Goal: Information Seeking & Learning: Learn about a topic

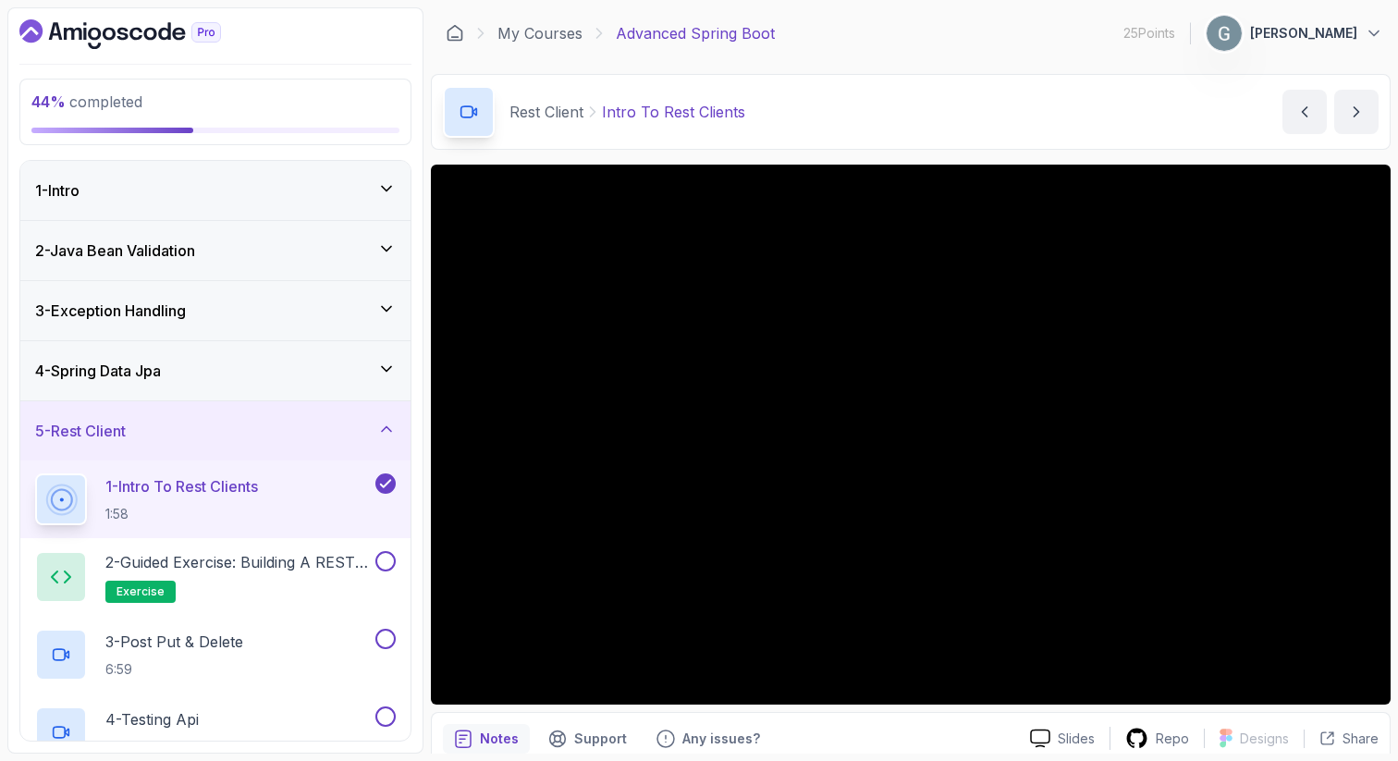
scroll to position [202, 0]
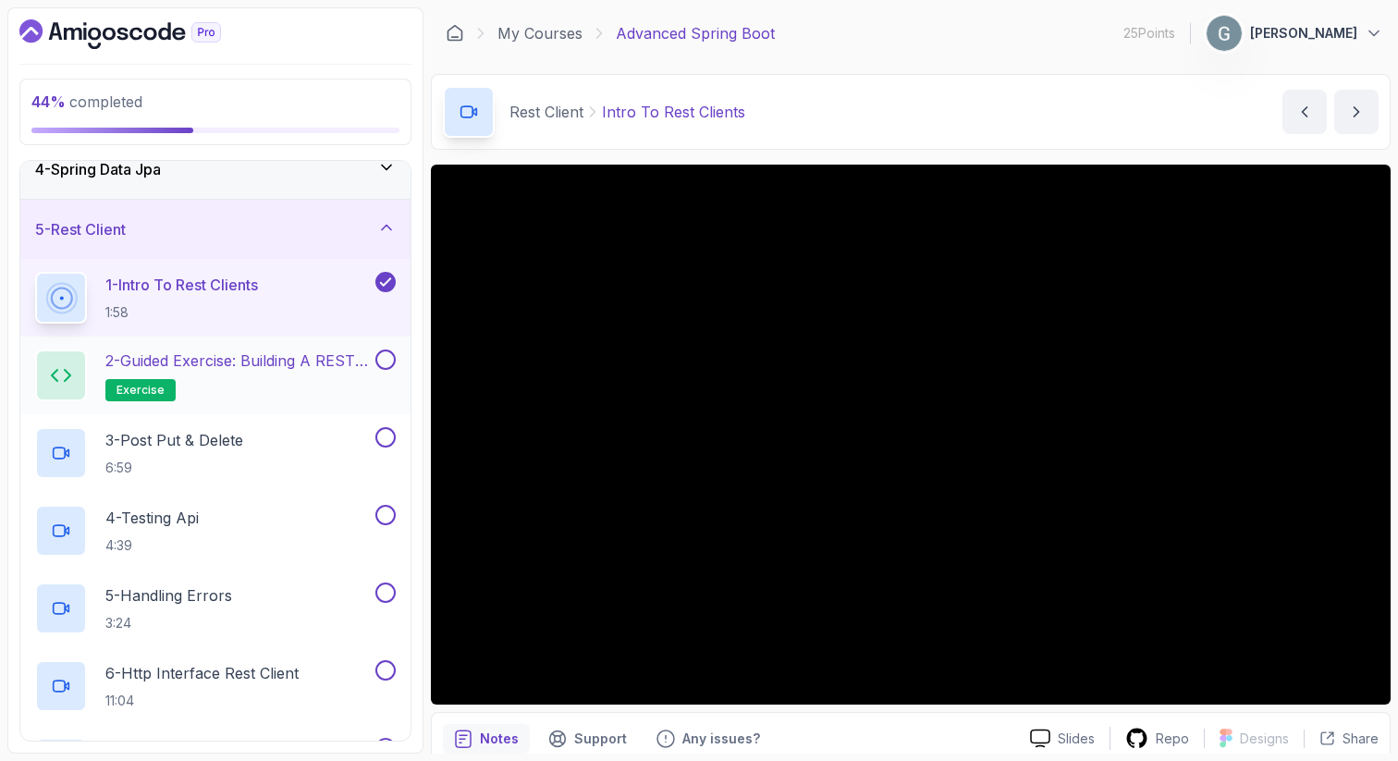
click at [306, 372] on h2 "2 - Guided Exercise: Building a REST Client exercise" at bounding box center [238, 375] width 266 height 52
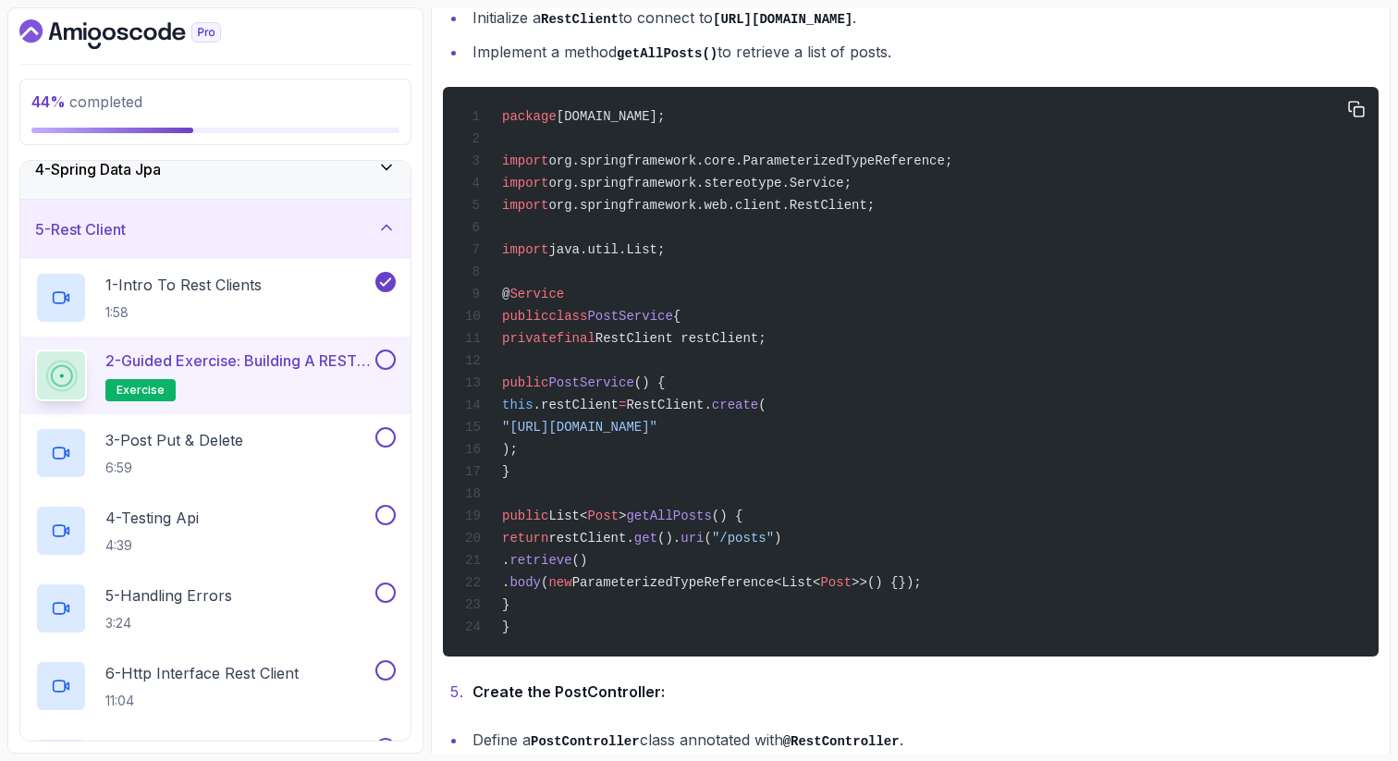
scroll to position [1192, 0]
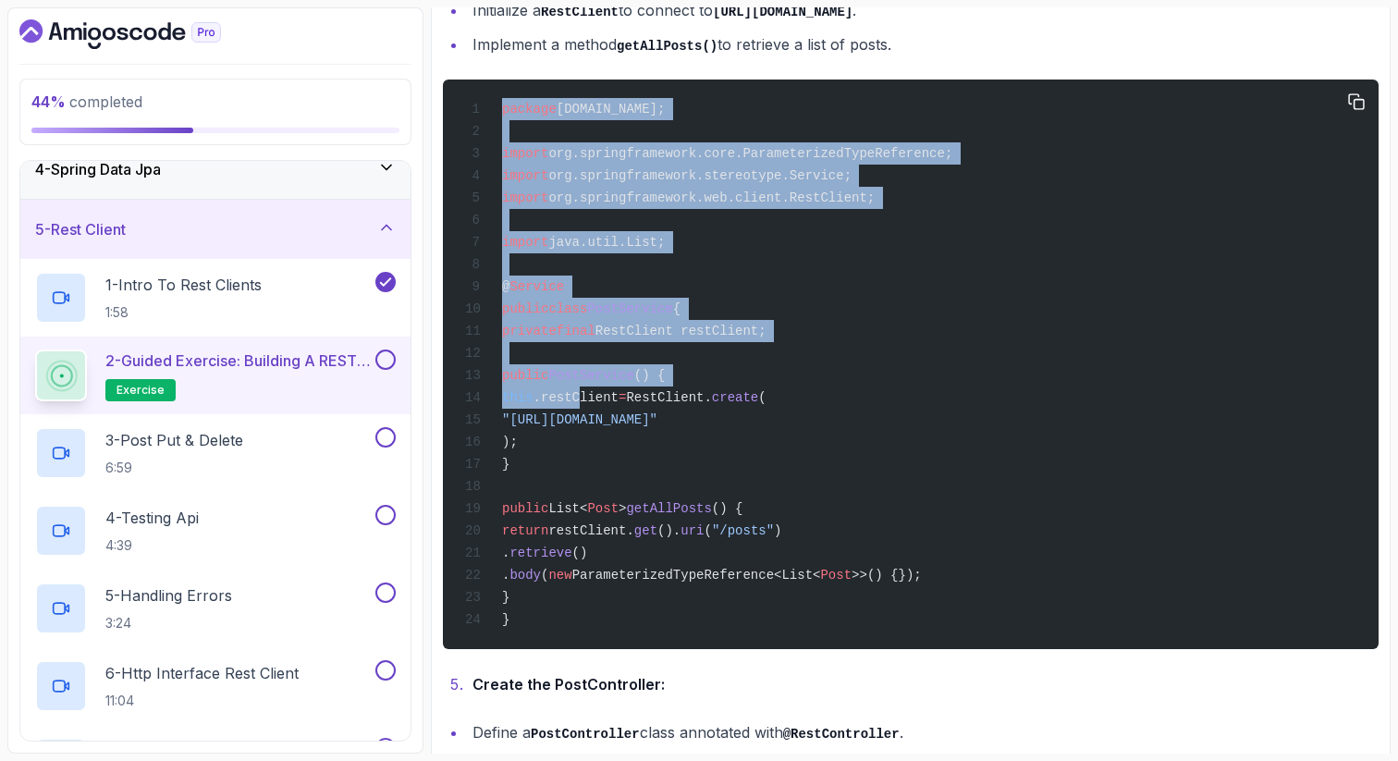
drag, startPoint x: 498, startPoint y: 118, endPoint x: 639, endPoint y: 419, distance: 331.7
click at [639, 419] on code "package [DOMAIN_NAME]; import org.springframework.core.ParameterizedTypeReferen…" at bounding box center [708, 364] width 487 height 525
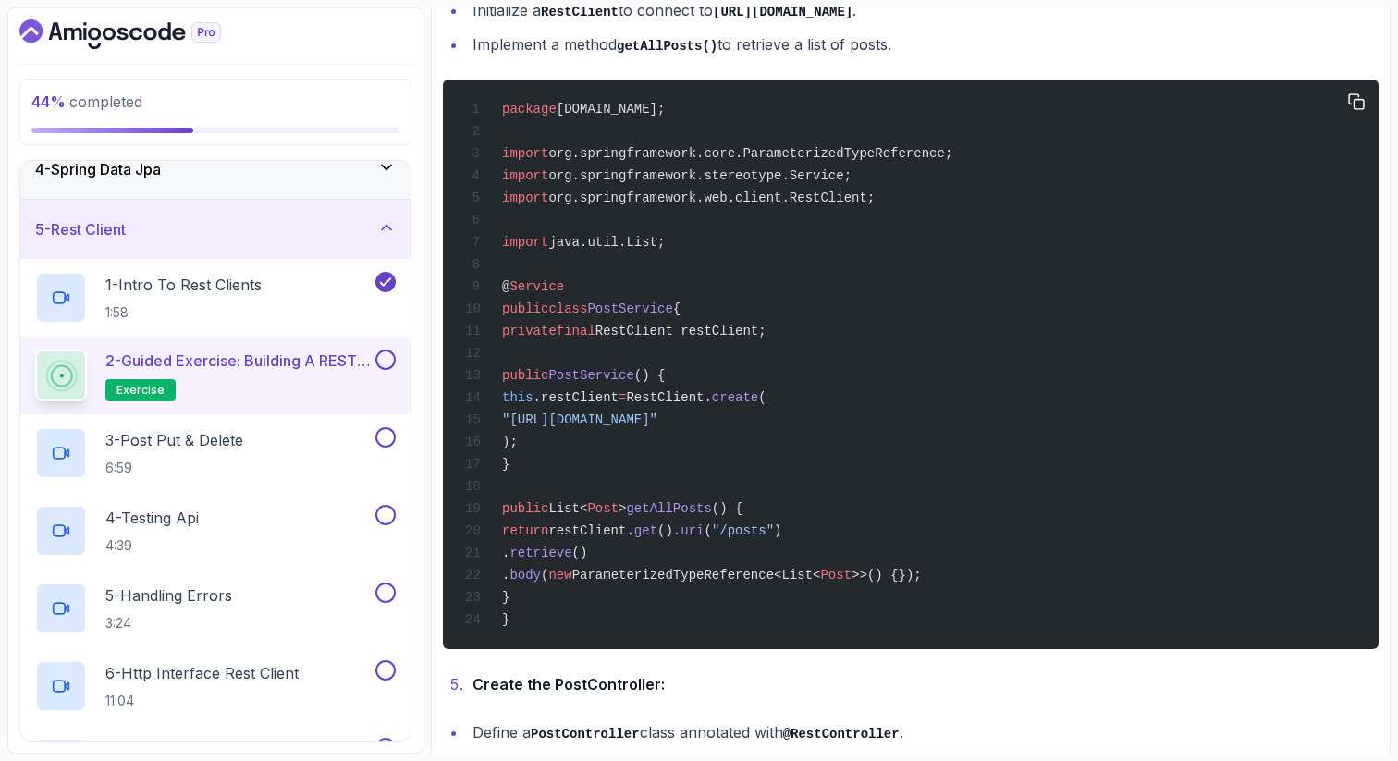
click at [737, 472] on div "package [DOMAIN_NAME]; import org.springframework.core.ParameterizedTypeReferen…" at bounding box center [911, 364] width 906 height 547
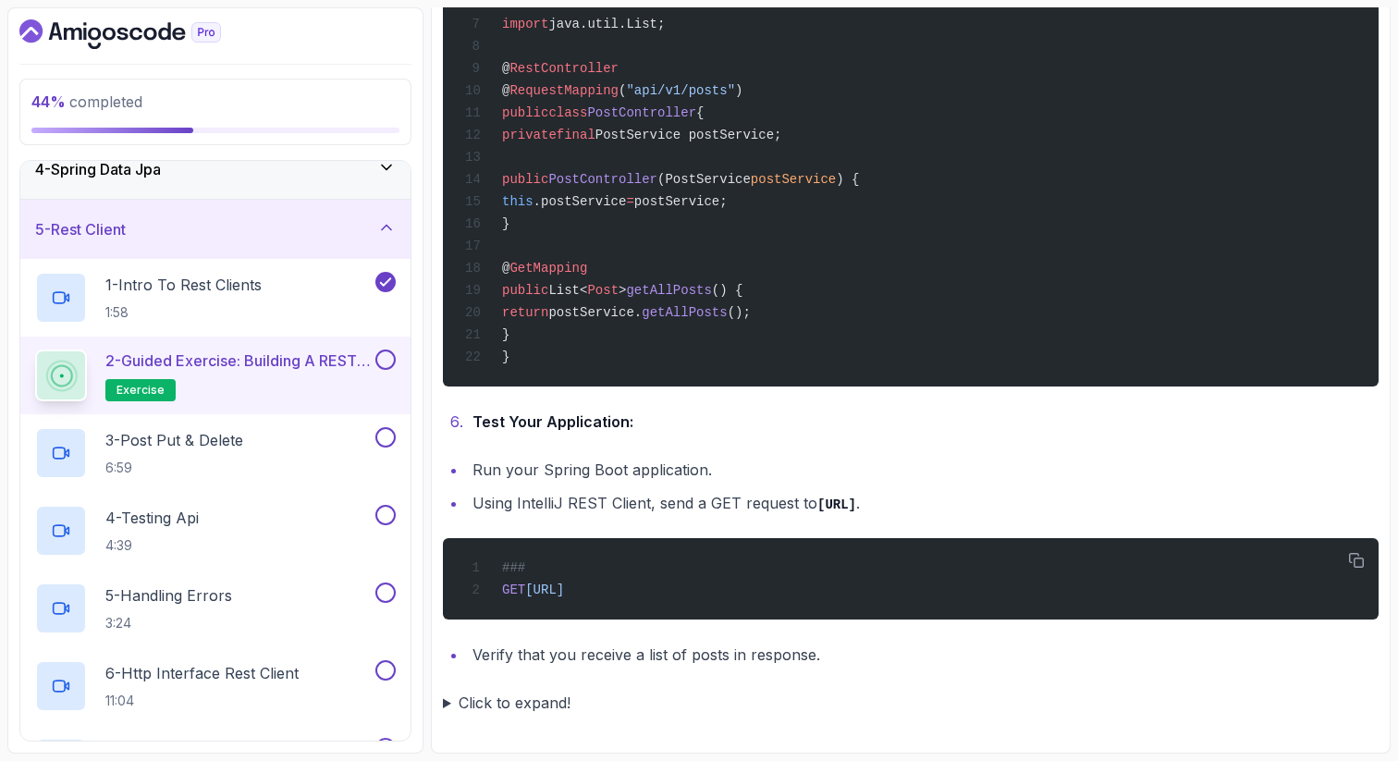
scroll to position [2215, 0]
click at [451, 702] on summary "Click to expand!" at bounding box center [911, 703] width 936 height 26
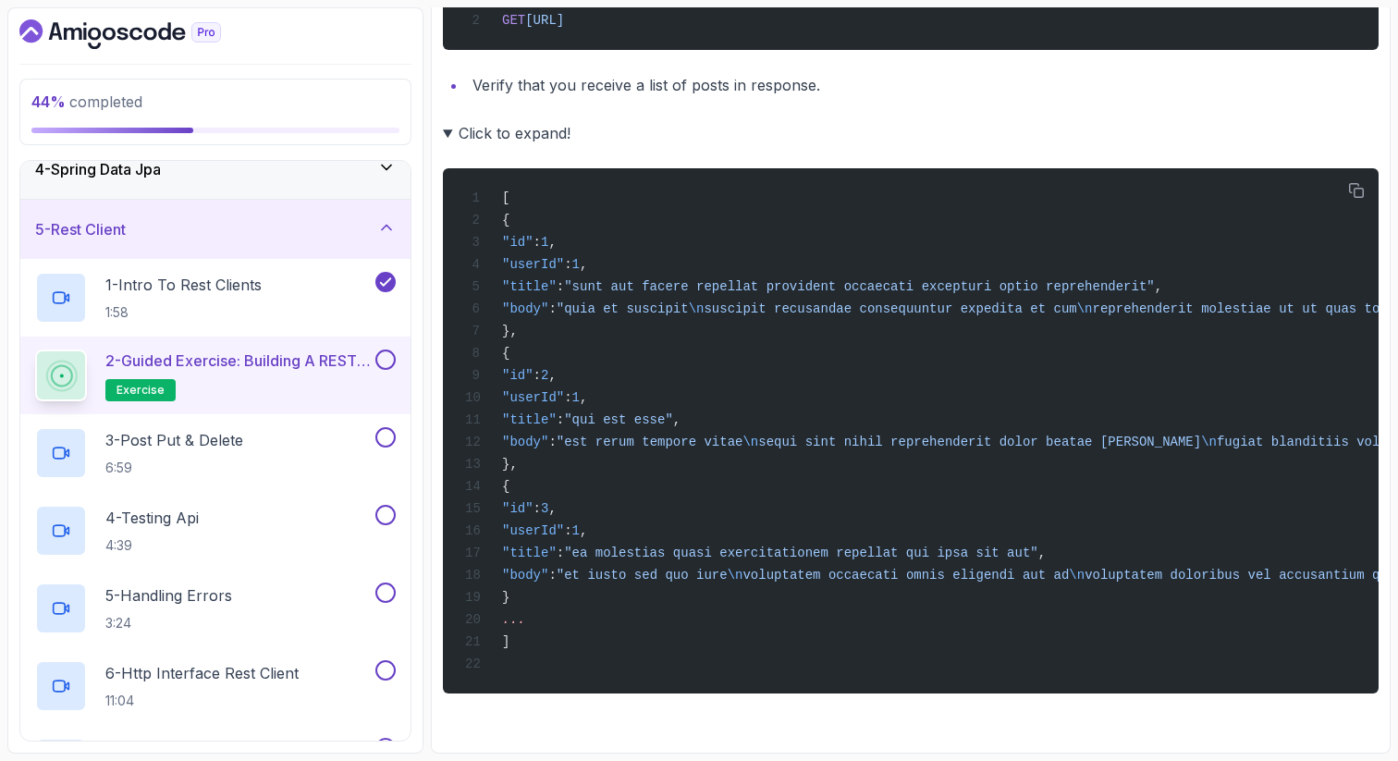
scroll to position [2805, 0]
click at [387, 361] on button at bounding box center [385, 359] width 20 height 20
click at [326, 436] on div "3 - Post Put & Delete 6:59" at bounding box center [203, 453] width 337 height 52
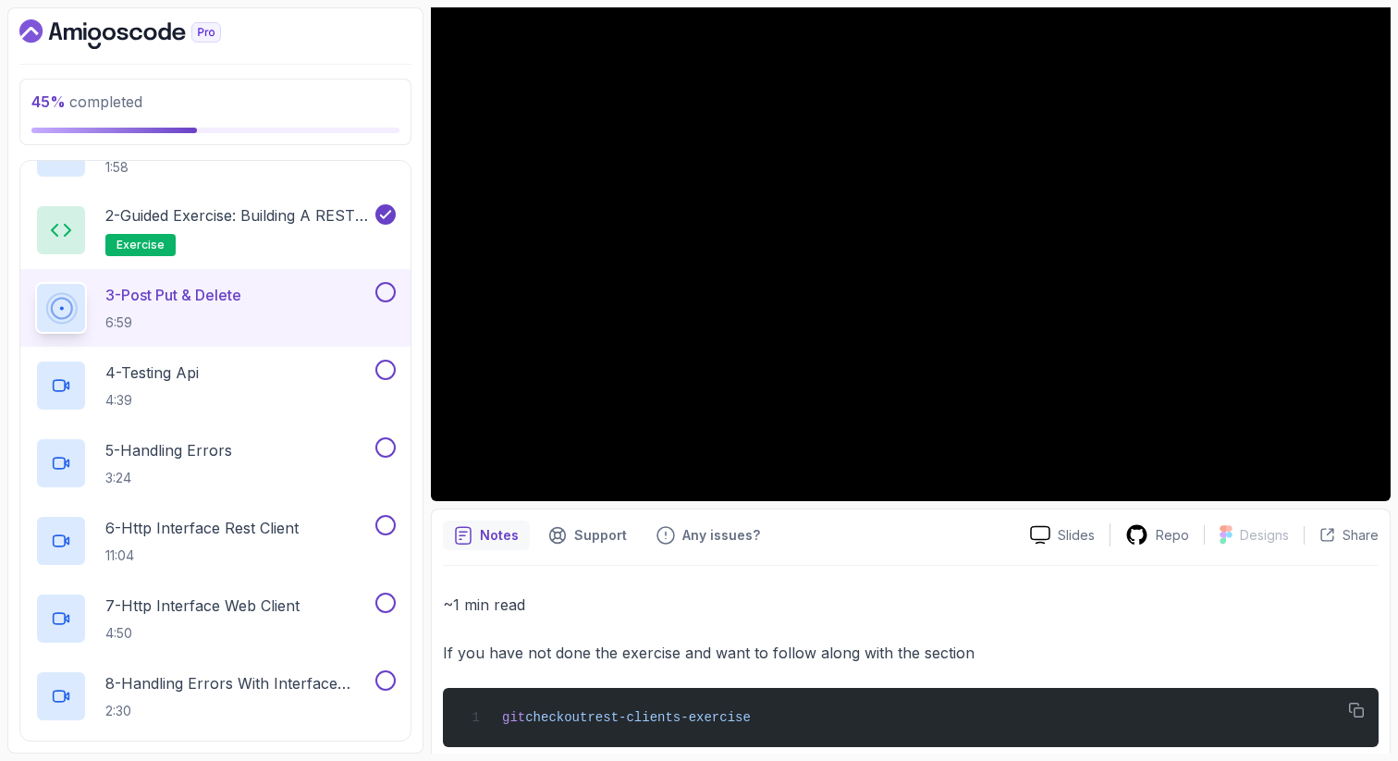
scroll to position [236, 0]
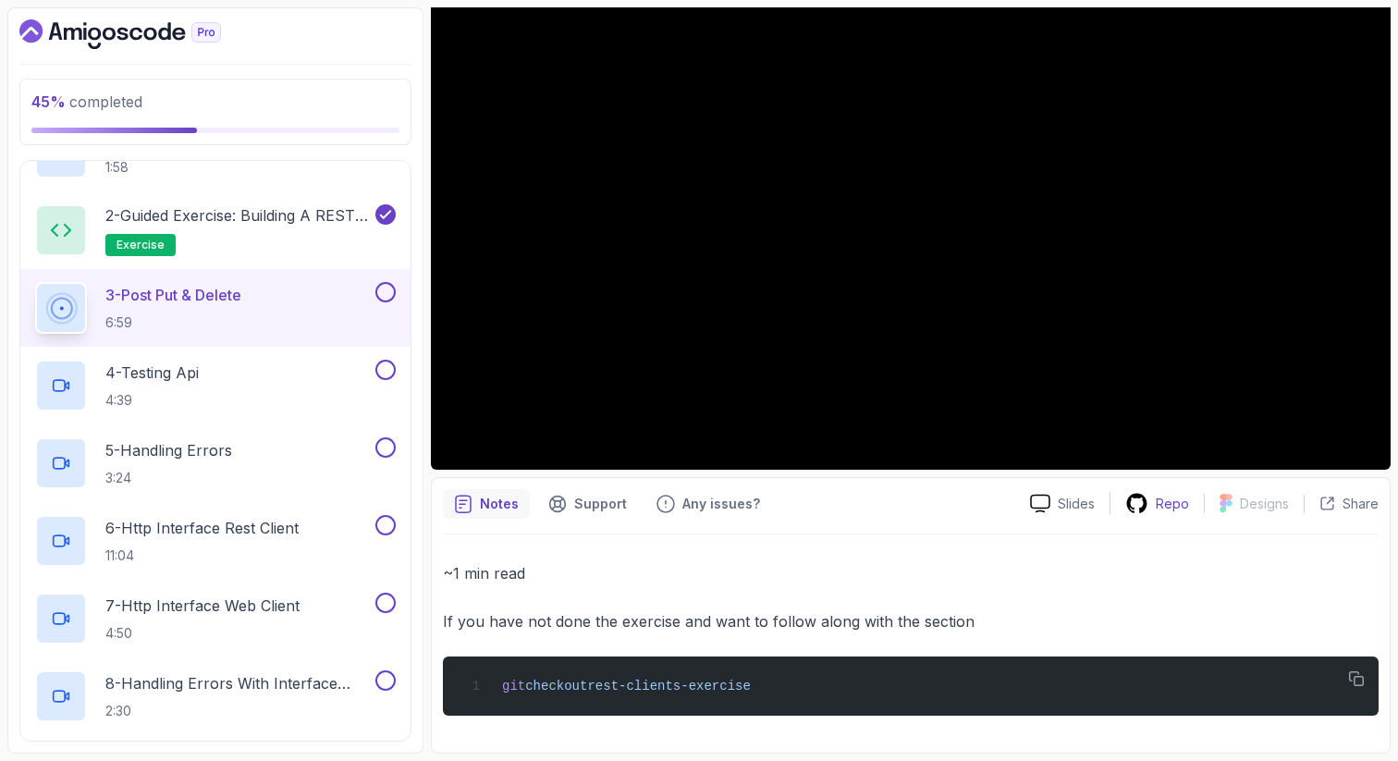
click at [1151, 510] on div "Repo" at bounding box center [1156, 503] width 93 height 23
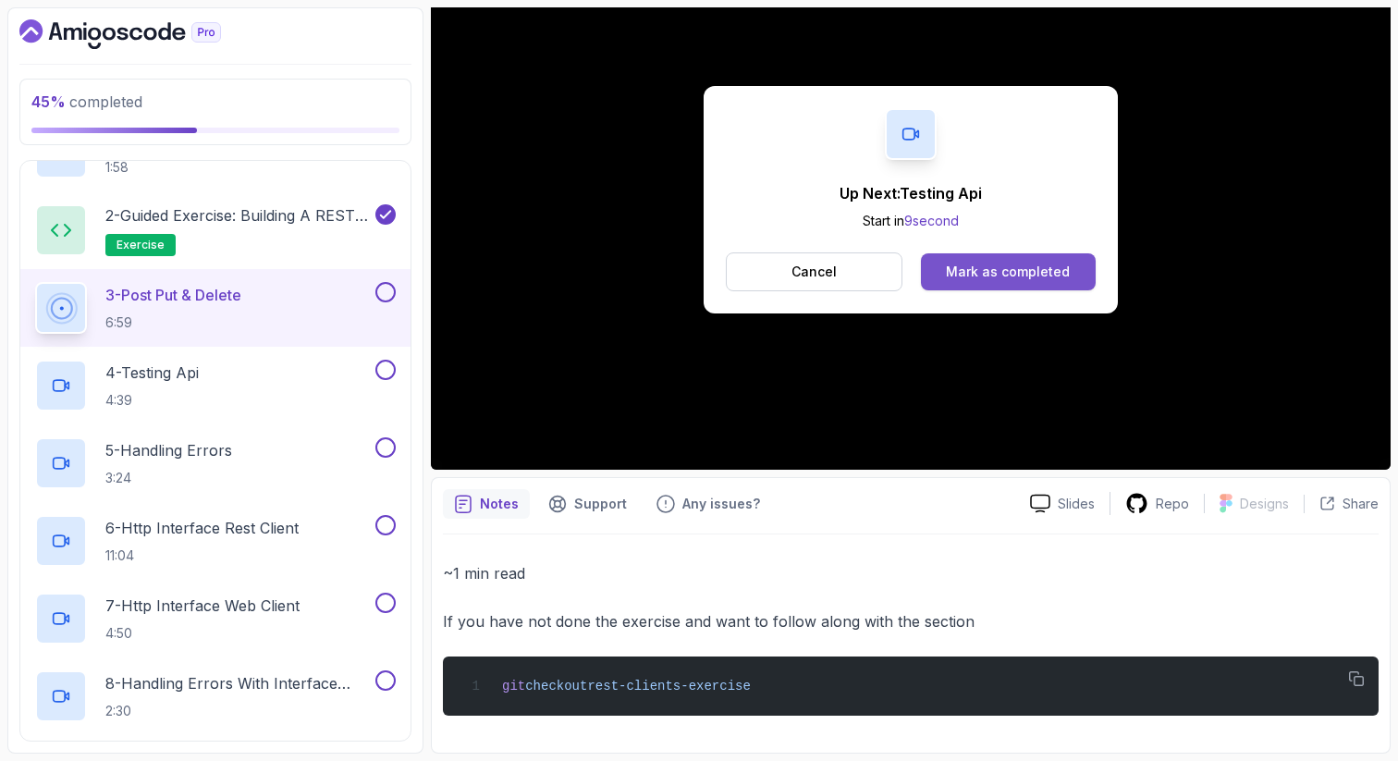
click at [1043, 270] on div "Mark as completed" at bounding box center [1008, 272] width 124 height 18
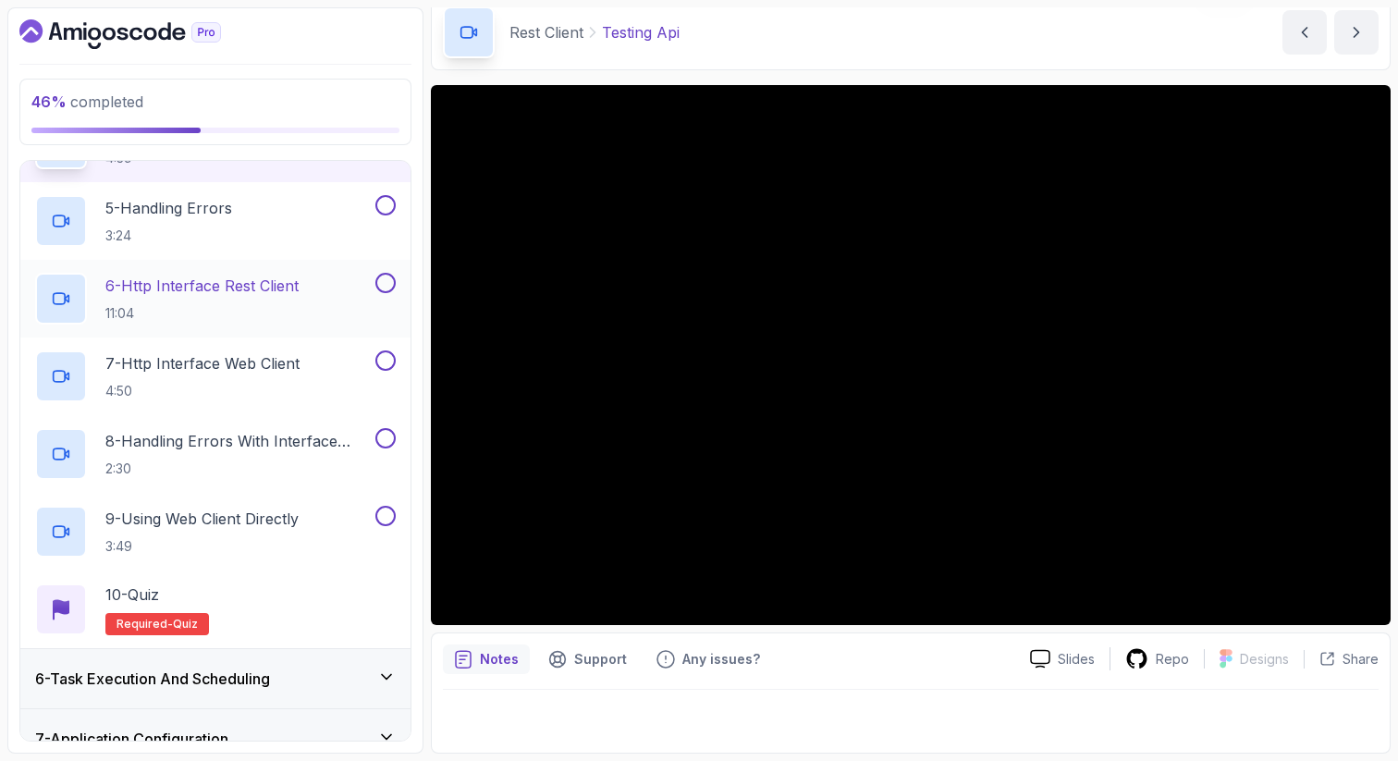
scroll to position [592, 0]
click at [240, 366] on p "7 - Http Interface Web Client" at bounding box center [202, 360] width 194 height 22
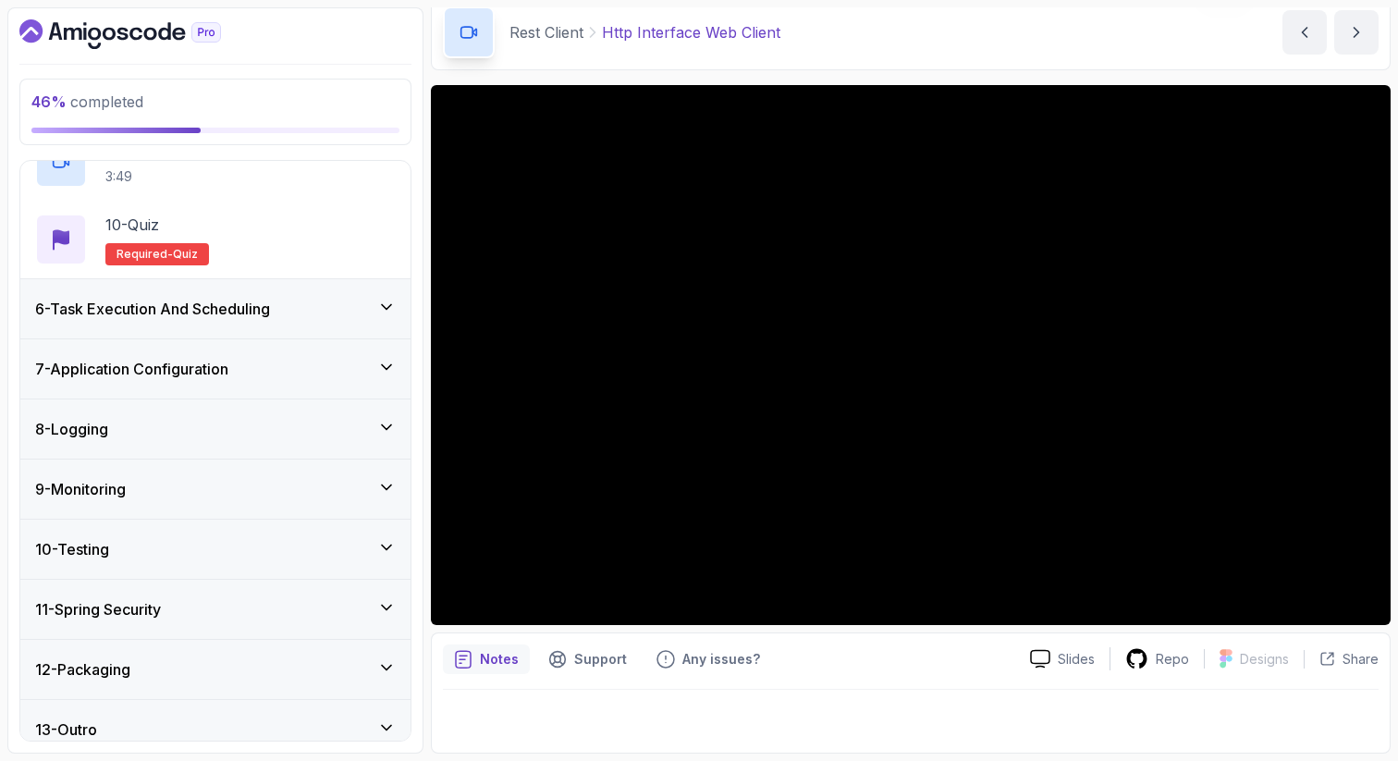
scroll to position [977, 0]
